Goal: Transaction & Acquisition: Purchase product/service

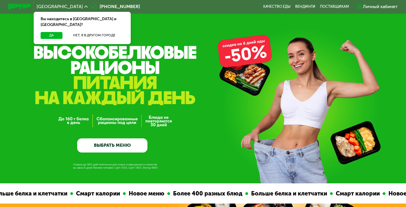
click at [53, 33] on div "Да Нет, я в другом городе" at bounding box center [82, 38] width 99 height 12
click at [52, 32] on button "Да" at bounding box center [52, 35] width 22 height 7
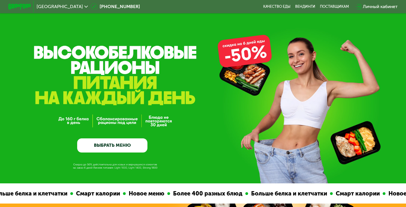
click at [117, 142] on link "ВЫБРАТЬ МЕНЮ" at bounding box center [112, 145] width 70 height 14
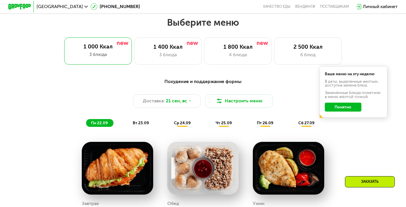
scroll to position [358, 0]
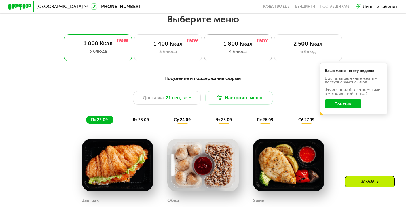
click at [229, 49] on div "4 блюда" at bounding box center [238, 51] width 56 height 7
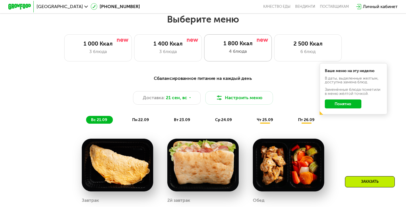
click at [209, 55] on div "1 800 Ккал 4 блюда" at bounding box center [238, 47] width 68 height 27
click at [209, 54] on div "1 800 Ккал 4 блюда" at bounding box center [238, 47] width 68 height 27
click at [179, 55] on div "1 400 Ккал 3 блюда" at bounding box center [168, 47] width 68 height 27
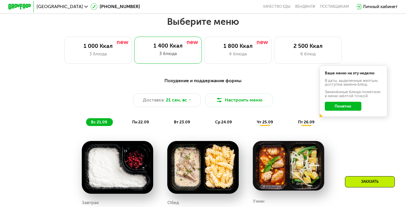
scroll to position [356, 0]
click at [227, 49] on div "1 800 Ккал 4 блюда" at bounding box center [238, 50] width 68 height 27
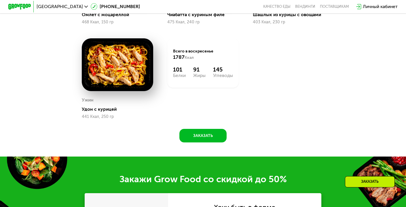
scroll to position [557, 0]
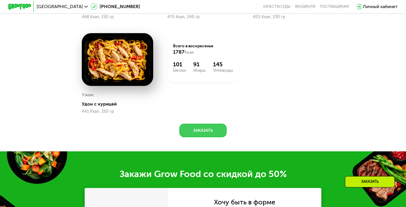
drag, startPoint x: 204, startPoint y: 129, endPoint x: 108, endPoint y: 141, distance: 96.2
click at [108, 141] on div "Сбалансированное питание на каждый день Доставка: [DATE] Настроить меню вс 21.0…" at bounding box center [203, 9] width 406 height 284
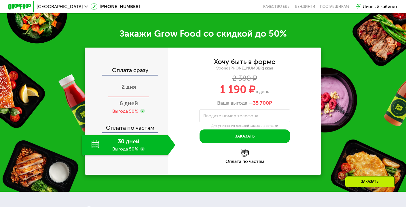
scroll to position [699, 0]
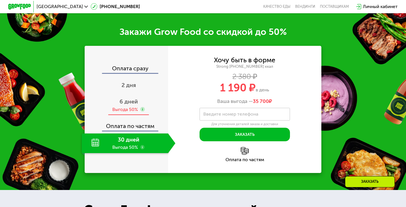
click at [124, 110] on div "Выгода 50%" at bounding box center [125, 109] width 26 height 6
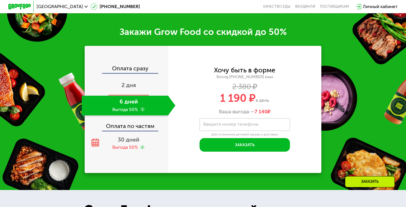
click at [135, 89] on div "2 дня" at bounding box center [128, 86] width 93 height 20
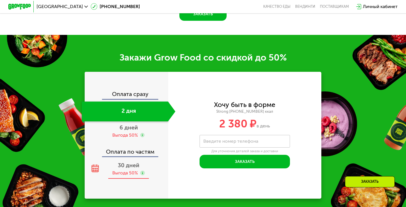
click at [122, 167] on div "Оплата сразу 2 дня 6 дней Выгода 50% Оплата по частям 30 дней Выгода 50%" at bounding box center [126, 135] width 83 height 127
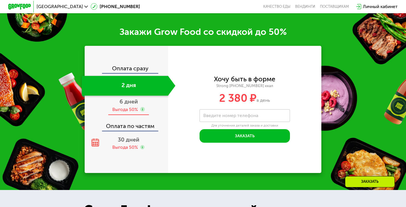
click at [139, 114] on div "6 дней Выгода 50%" at bounding box center [128, 105] width 93 height 20
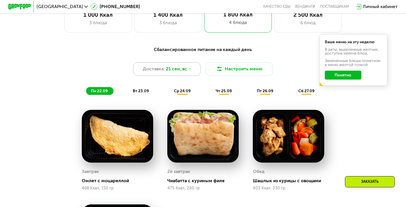
scroll to position [395, 0]
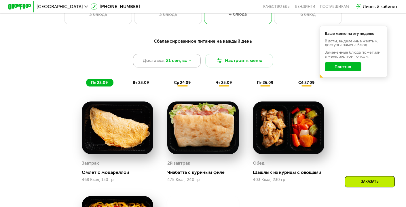
click at [191, 58] on div "Доставка: 21 сен, вс" at bounding box center [167, 61] width 68 height 14
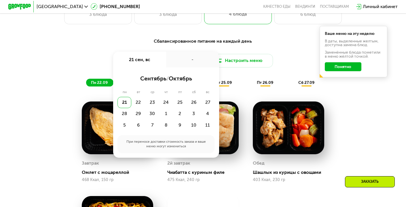
click at [147, 81] on span "сентябрь" at bounding box center [153, 78] width 26 height 7
click at [176, 80] on span "октябрь" at bounding box center [180, 78] width 23 height 7
click at [63, 135] on div "Сбалансированное питание на каждый день Доставка: [DATE] сен, вс - сентябрь / о…" at bounding box center [202, 166] width 347 height 265
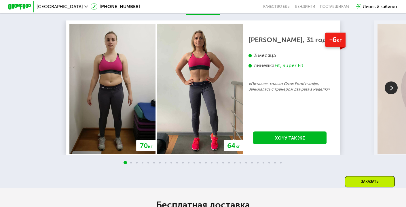
scroll to position [1112, 0]
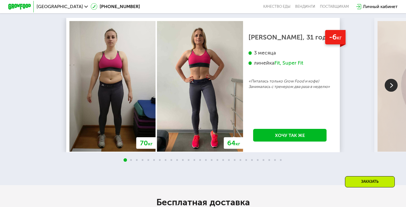
click at [388, 85] on img at bounding box center [390, 85] width 13 height 13
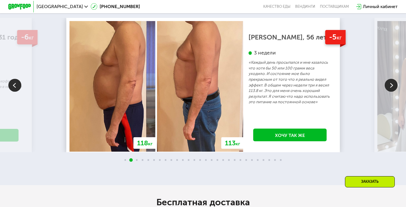
click at [389, 87] on img at bounding box center [390, 85] width 13 height 13
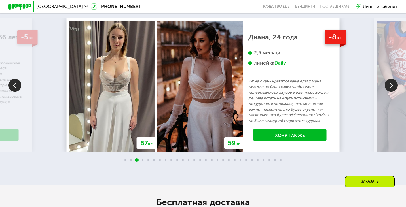
click at [389, 87] on img at bounding box center [390, 85] width 13 height 13
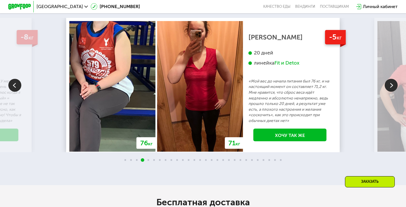
click at [389, 88] on img at bounding box center [390, 85] width 13 height 13
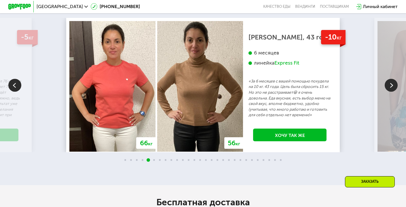
click at [389, 89] on img at bounding box center [390, 85] width 13 height 13
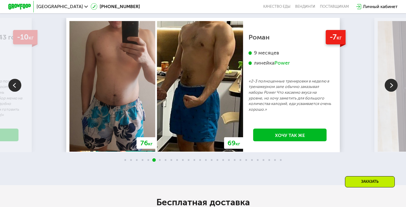
click at [389, 89] on img at bounding box center [390, 85] width 13 height 13
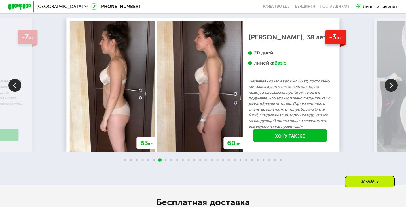
click at [389, 89] on img at bounding box center [390, 85] width 13 height 13
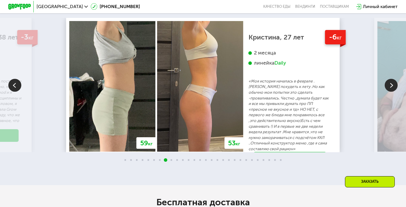
click at [389, 89] on img at bounding box center [390, 85] width 13 height 13
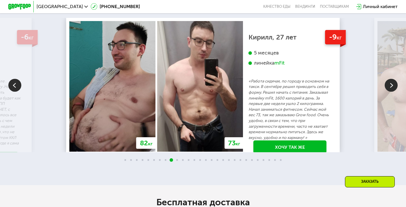
click at [391, 89] on img at bounding box center [390, 85] width 13 height 13
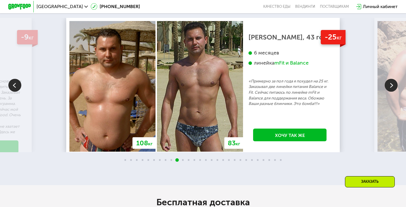
click at [390, 88] on img at bounding box center [390, 85] width 13 height 13
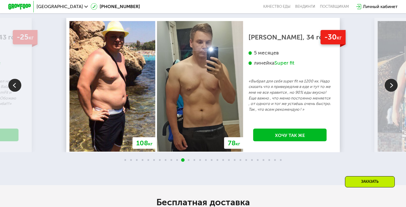
click at [390, 88] on img at bounding box center [390, 85] width 13 height 13
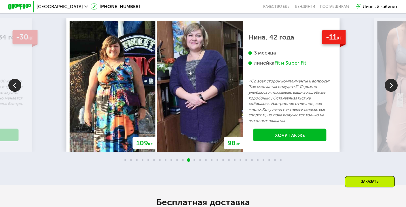
click at [390, 88] on img at bounding box center [390, 85] width 13 height 13
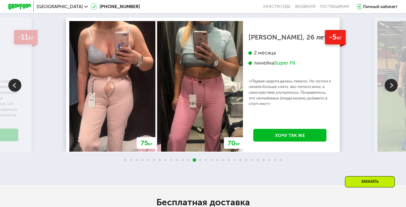
click at [390, 89] on img at bounding box center [390, 85] width 13 height 13
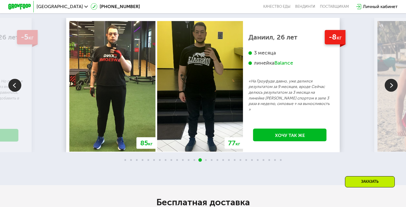
click at [390, 89] on img at bounding box center [390, 85] width 13 height 13
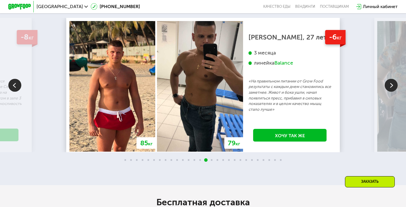
click at [15, 88] on img at bounding box center [14, 85] width 13 height 13
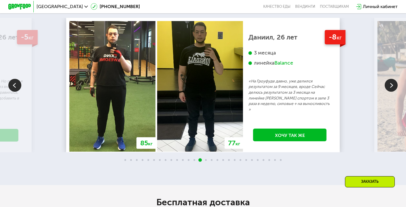
click at [15, 88] on img at bounding box center [14, 85] width 13 height 13
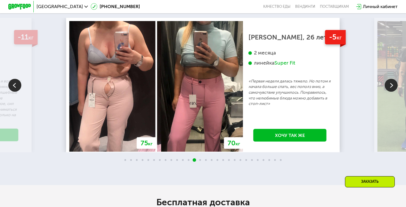
click at [386, 90] on img at bounding box center [390, 85] width 13 height 13
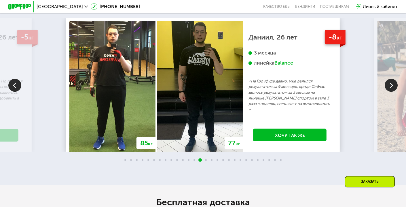
click at [389, 84] on img at bounding box center [390, 85] width 13 height 13
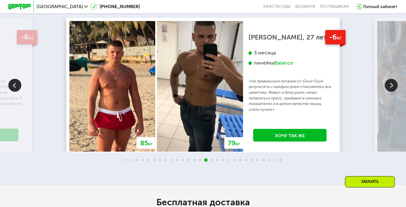
click at [389, 85] on img at bounding box center [390, 85] width 13 height 13
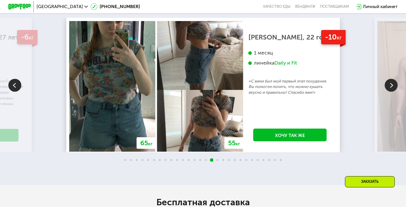
click at [388, 86] on img at bounding box center [390, 85] width 13 height 13
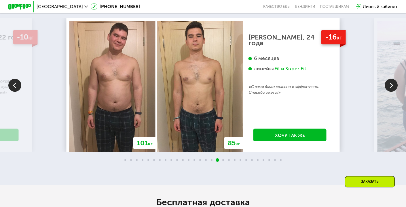
click at [388, 87] on img at bounding box center [390, 85] width 13 height 13
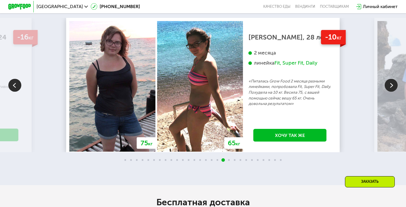
click at [388, 87] on img at bounding box center [390, 85] width 13 height 13
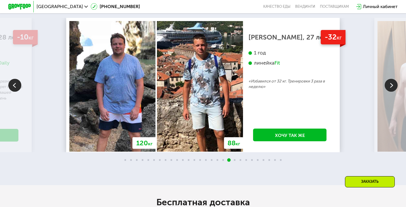
click at [388, 87] on img at bounding box center [390, 85] width 13 height 13
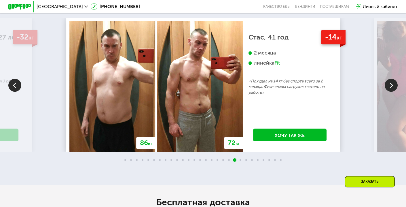
click at [388, 86] on img at bounding box center [390, 85] width 13 height 13
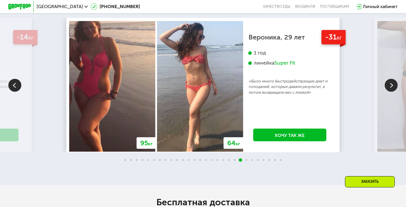
click at [388, 85] on img at bounding box center [390, 85] width 13 height 13
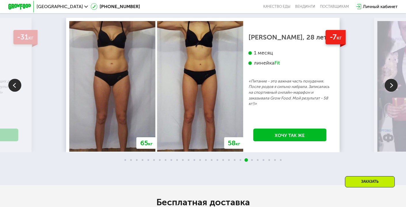
click at [388, 85] on img at bounding box center [390, 85] width 13 height 13
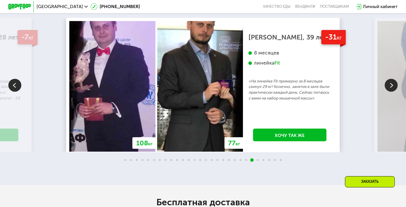
click at [388, 85] on img at bounding box center [390, 85] width 13 height 13
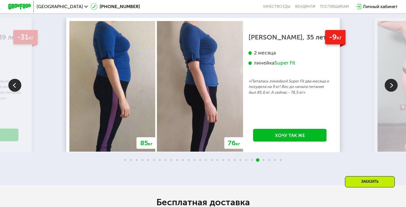
click at [388, 86] on img at bounding box center [390, 85] width 13 height 13
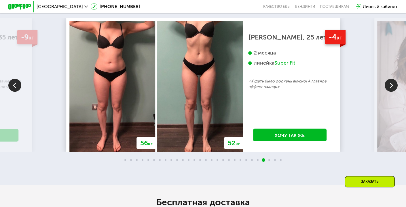
click at [388, 86] on img at bounding box center [390, 85] width 13 height 13
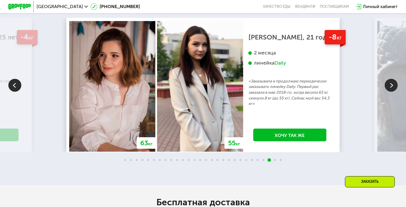
click at [389, 86] on img at bounding box center [390, 85] width 13 height 13
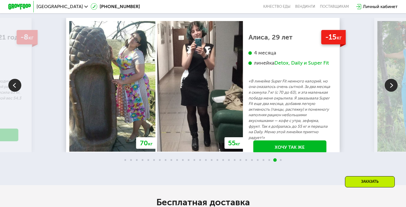
click at [389, 86] on img at bounding box center [390, 85] width 13 height 13
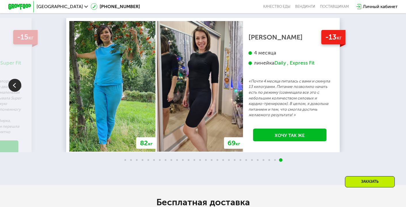
click at [389, 86] on div "70 кг 64 кг -6 кг [PERSON_NAME], 31 год 3 месяца линейка Fit, Super Fit «Питала…" at bounding box center [203, 85] width 406 height 134
